Goal: Navigation & Orientation: Find specific page/section

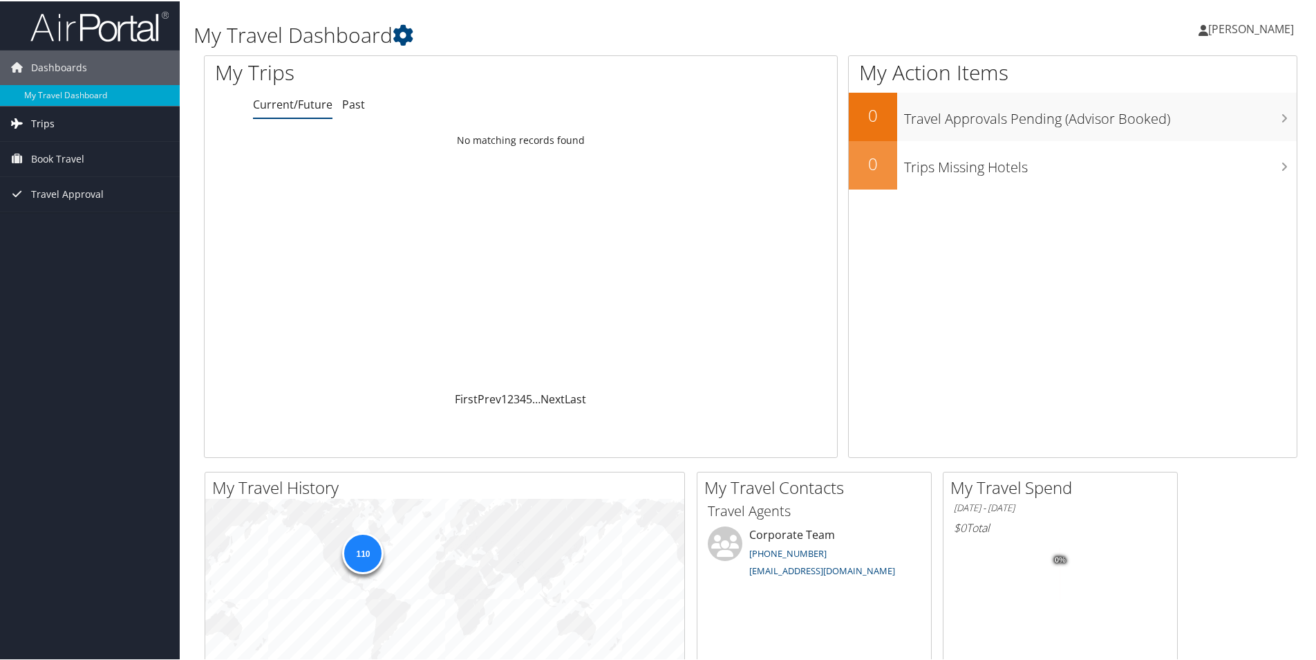
click at [37, 118] on span "Trips" at bounding box center [43, 122] width 24 height 35
click at [1240, 26] on span "[PERSON_NAME]" at bounding box center [1252, 27] width 86 height 15
click at [1185, 123] on link "View Travel Profile" at bounding box center [1215, 123] width 154 height 24
click at [1236, 26] on span "[PERSON_NAME]" at bounding box center [1252, 27] width 86 height 15
click at [1169, 75] on link "My Settings" at bounding box center [1215, 76] width 154 height 24
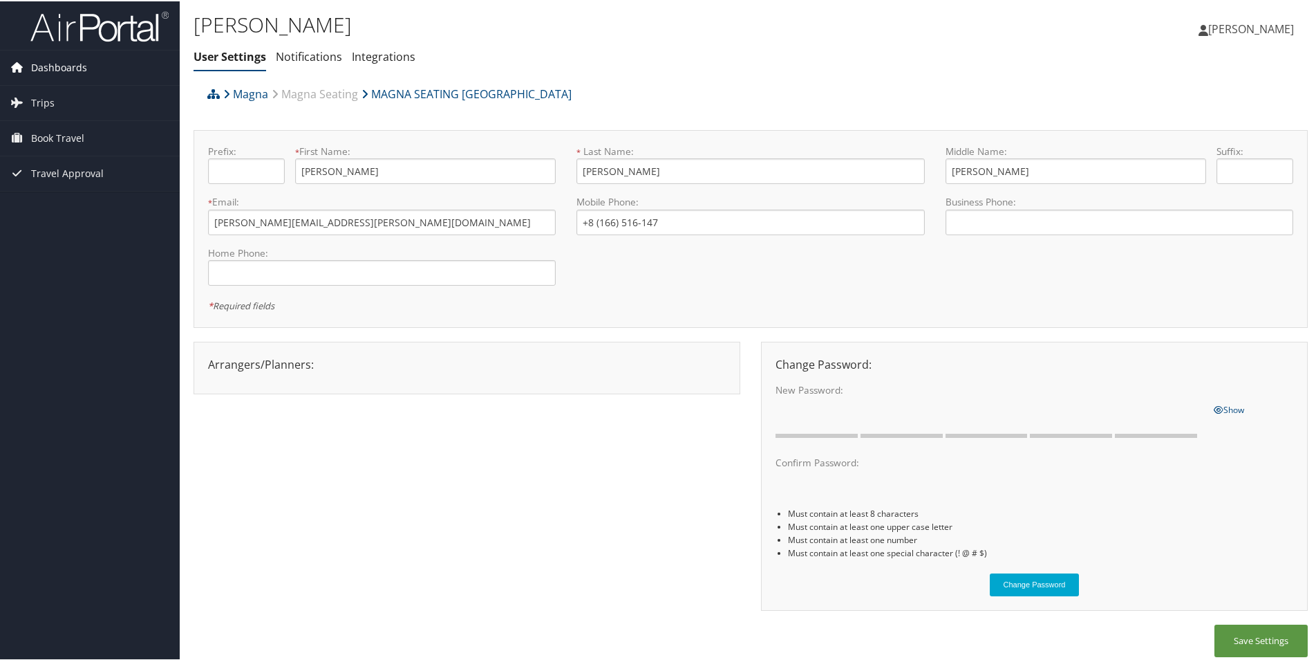
click at [39, 62] on span "Dashboards" at bounding box center [59, 66] width 56 height 35
click at [56, 92] on link "My Travel Dashboard" at bounding box center [90, 94] width 180 height 21
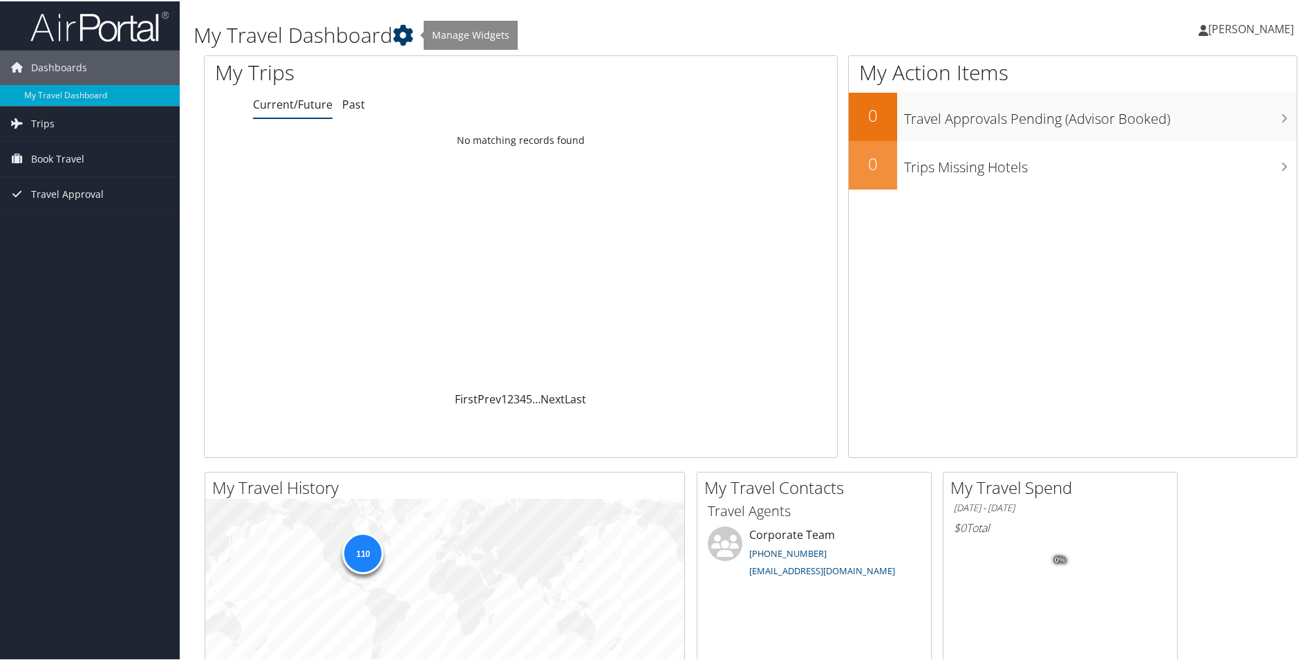
click at [410, 29] on icon at bounding box center [403, 34] width 21 height 21
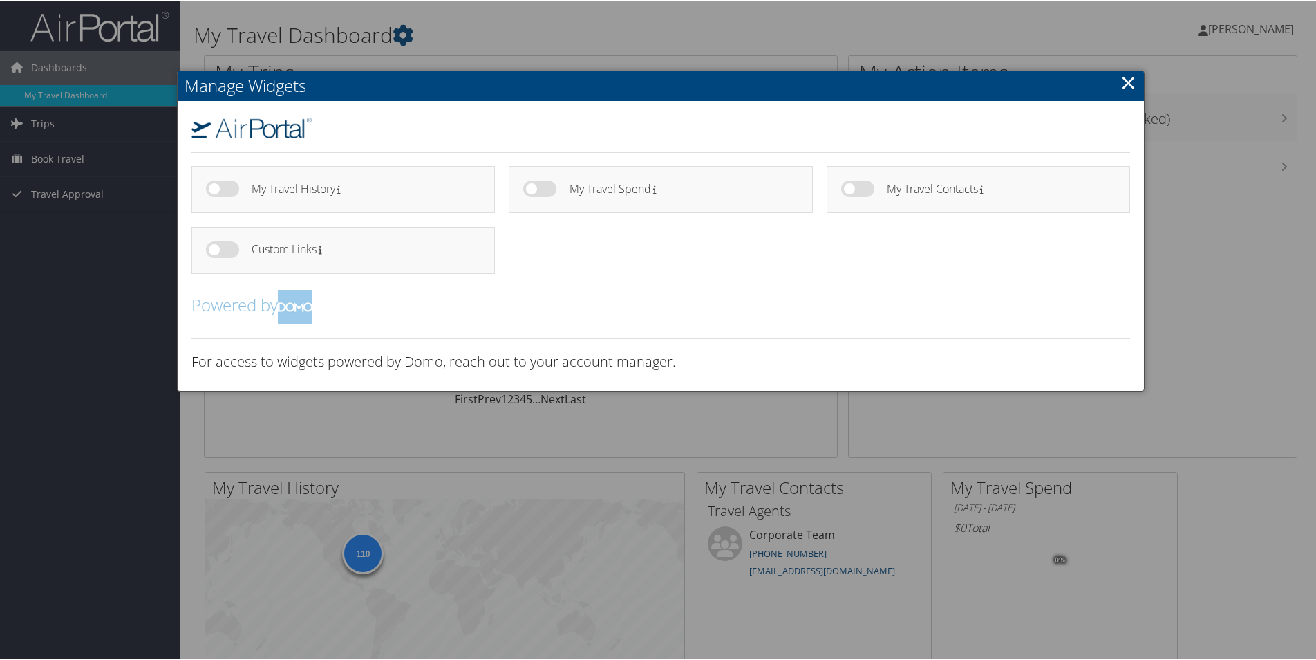
click at [1128, 79] on link "×" at bounding box center [1129, 81] width 16 height 28
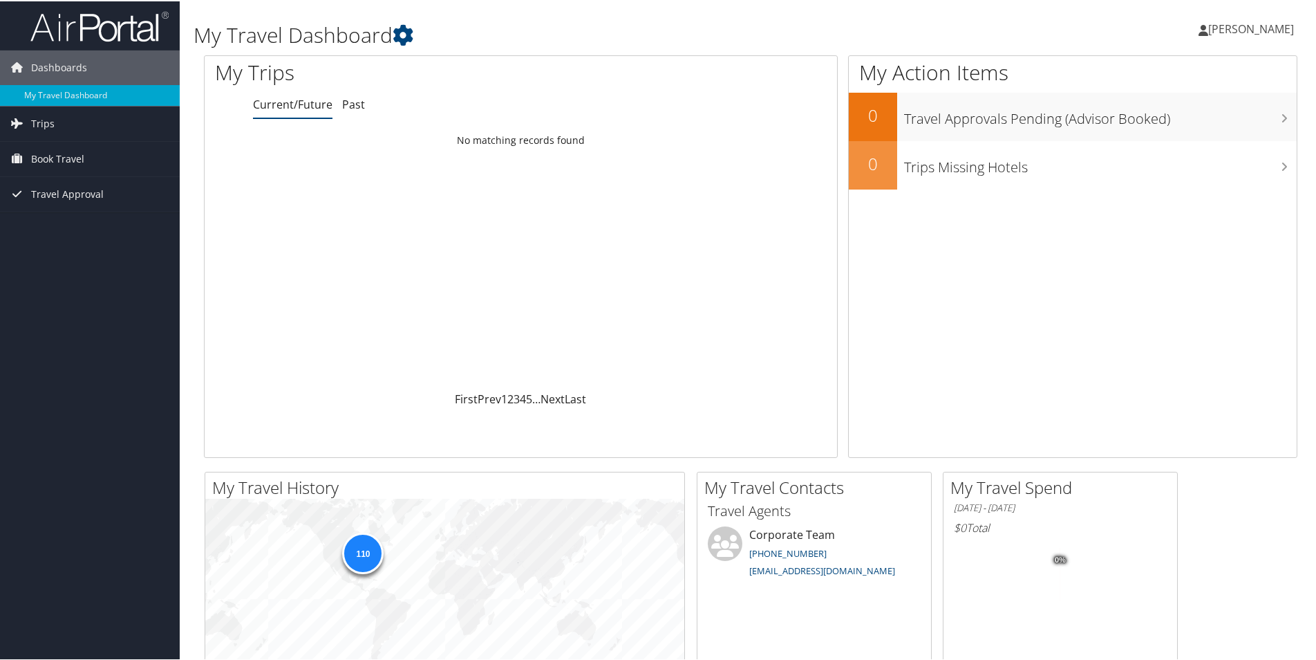
click at [1254, 22] on span "[PERSON_NAME]" at bounding box center [1252, 27] width 86 height 15
click at [56, 190] on span "Travel Approval" at bounding box center [67, 193] width 73 height 35
click at [59, 159] on span "Book Travel" at bounding box center [57, 157] width 53 height 35
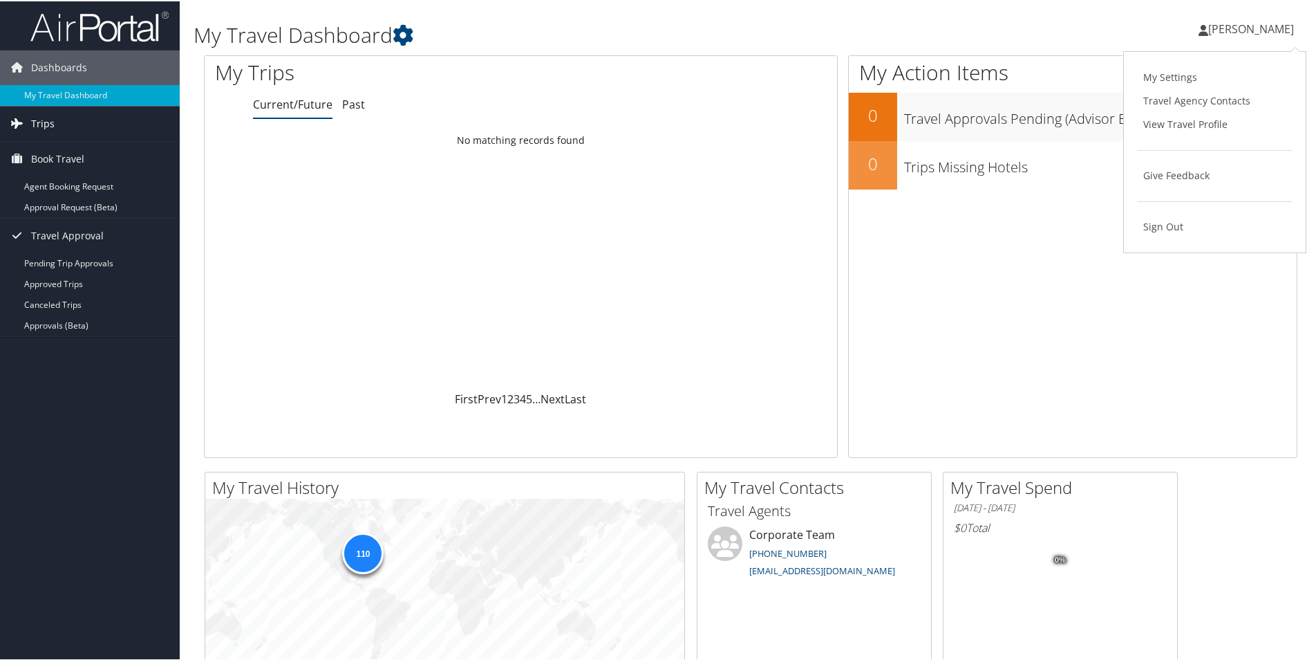
click at [40, 120] on span "Trips" at bounding box center [43, 122] width 24 height 35
click at [632, 276] on div "Loading... No matching records found" at bounding box center [521, 258] width 633 height 263
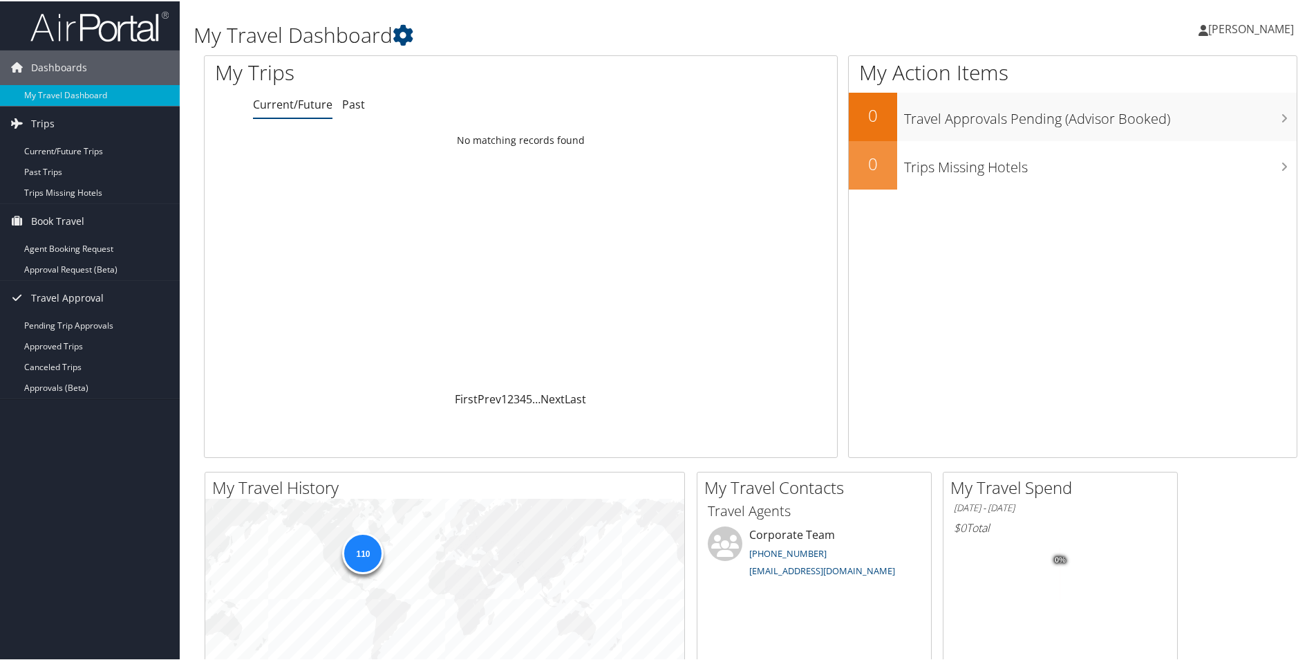
click at [1250, 22] on span "[PERSON_NAME]" at bounding box center [1252, 27] width 86 height 15
click at [1168, 118] on link "View Travel Profile" at bounding box center [1215, 123] width 154 height 24
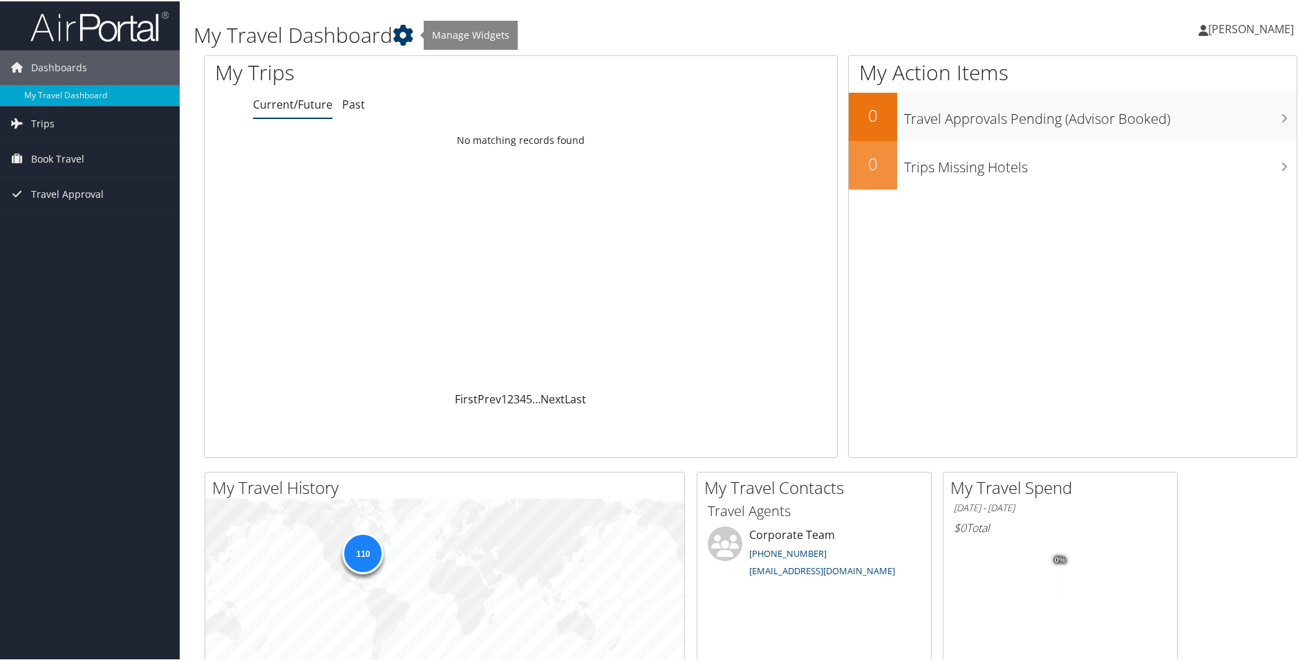
click at [407, 34] on icon at bounding box center [403, 34] width 21 height 21
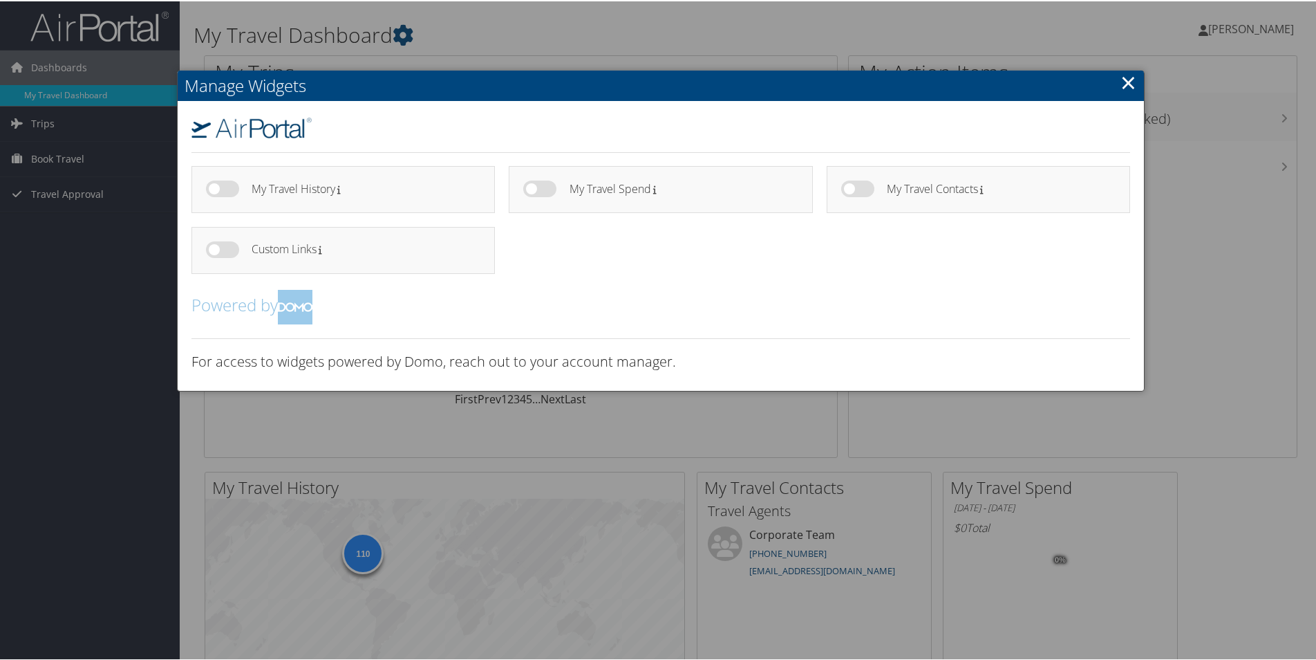
click at [1128, 84] on link "×" at bounding box center [1129, 81] width 16 height 28
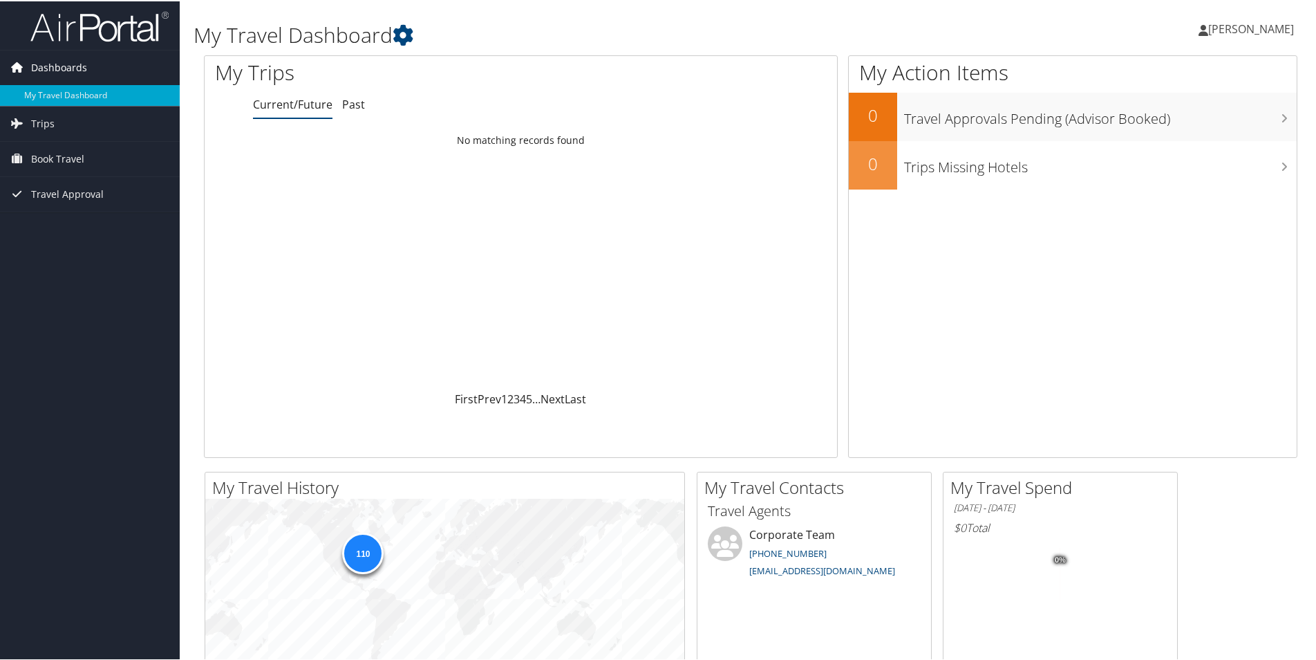
click at [68, 64] on span "Dashboards" at bounding box center [59, 66] width 56 height 35
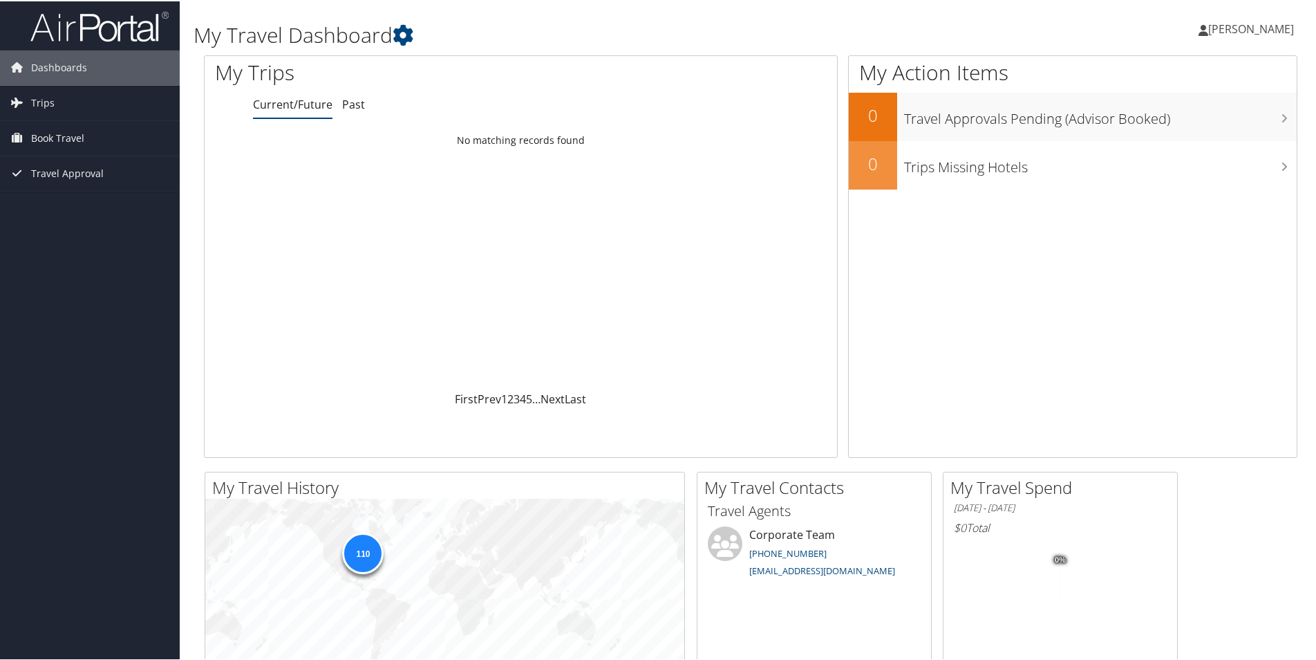
click at [1244, 30] on span "[PERSON_NAME]" at bounding box center [1252, 27] width 86 height 15
